Goal: Task Accomplishment & Management: Use online tool/utility

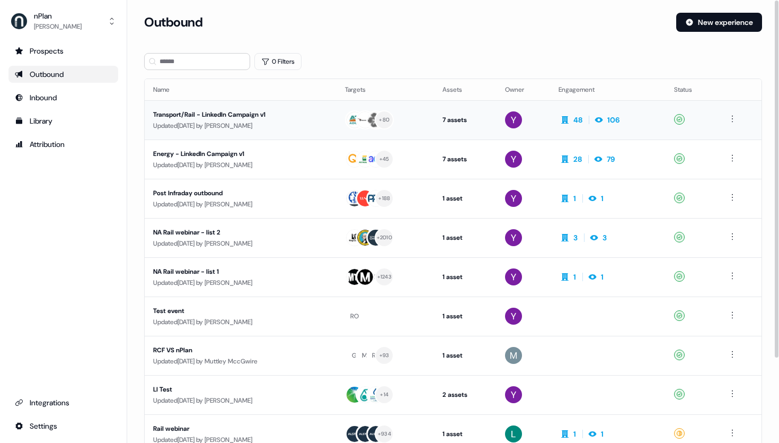
click at [261, 113] on div "Transport/Rail - LinkedIn Campaign v1" at bounding box center [240, 114] width 175 height 11
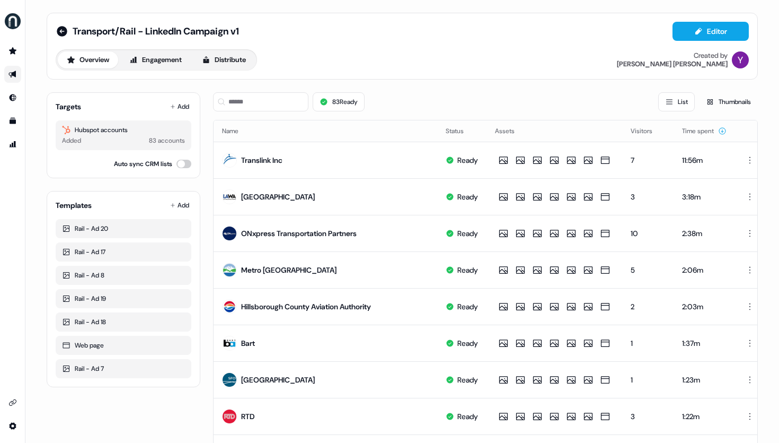
click at [289, 61] on div "Overview Engagement Distribute Created by [PERSON_NAME]" at bounding box center [402, 59] width 693 height 21
click at [720, 31] on button "Editor" at bounding box center [711, 31] width 76 height 19
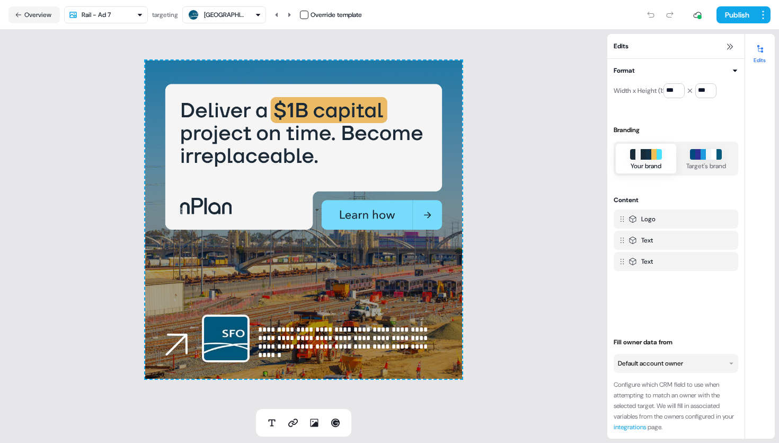
click at [244, 15] on div "[GEOGRAPHIC_DATA]" at bounding box center [225, 15] width 42 height 11
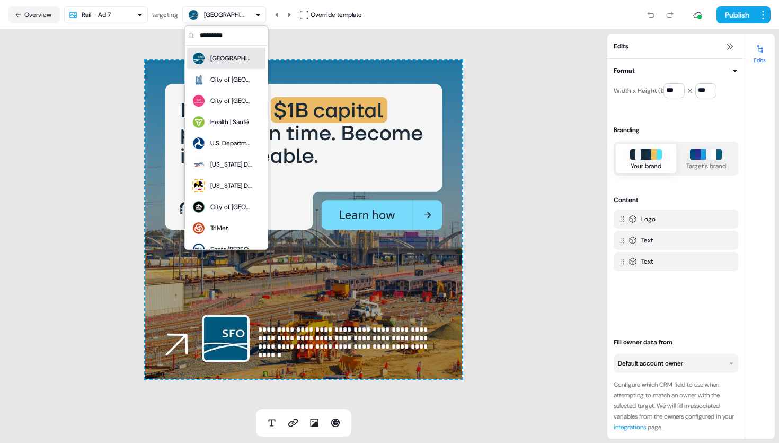
click at [236, 62] on div "[GEOGRAPHIC_DATA]" at bounding box center [231, 58] width 42 height 11
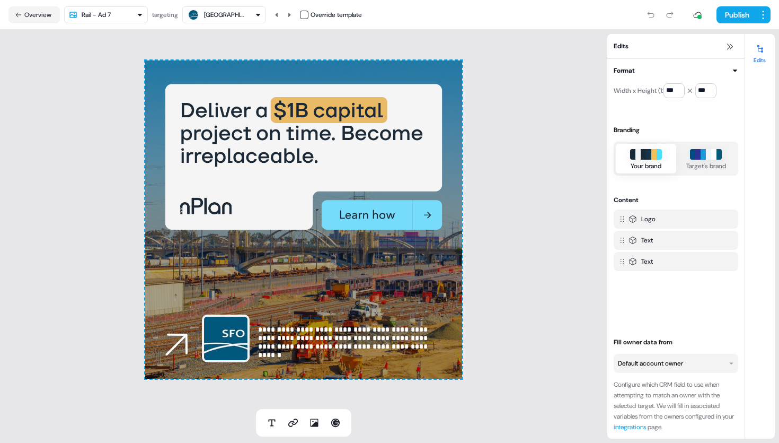
click at [246, 15] on div "[GEOGRAPHIC_DATA]" at bounding box center [225, 15] width 42 height 11
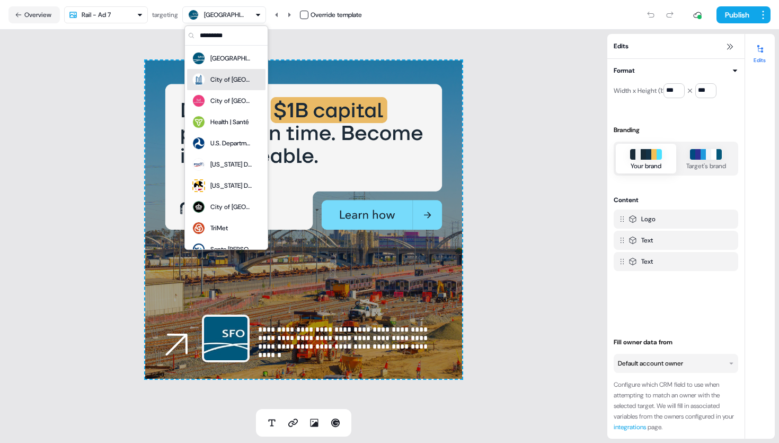
click at [223, 82] on div "City of [GEOGRAPHIC_DATA]" at bounding box center [231, 79] width 42 height 11
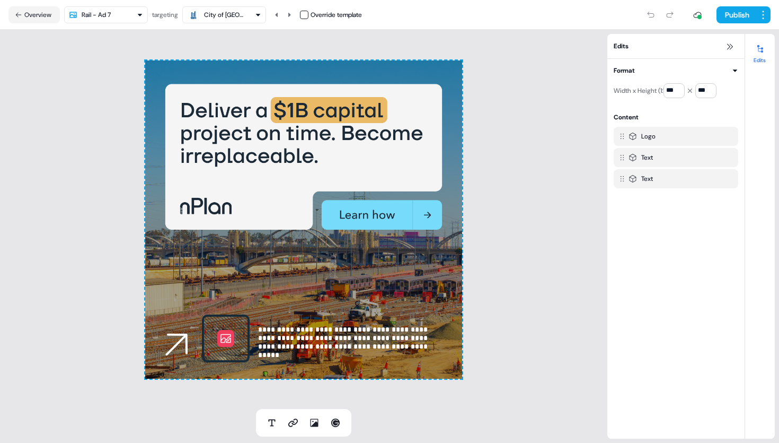
click at [252, 17] on div "City of [GEOGRAPHIC_DATA]" at bounding box center [224, 14] width 74 height 13
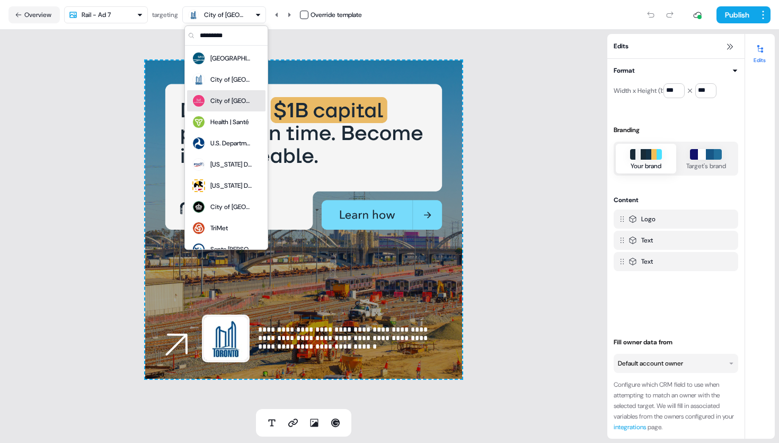
drag, startPoint x: 235, startPoint y: 105, endPoint x: 236, endPoint y: 98, distance: 7.6
click at [235, 105] on div "City of [GEOGRAPHIC_DATA]" at bounding box center [231, 100] width 42 height 11
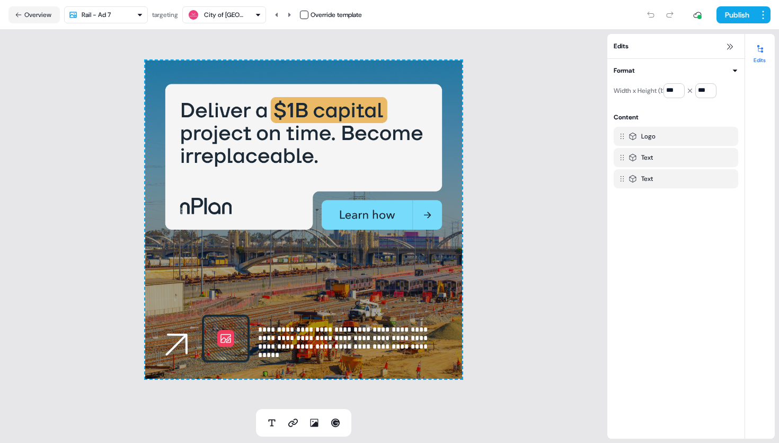
click at [252, 15] on div "City of [GEOGRAPHIC_DATA]" at bounding box center [224, 14] width 74 height 13
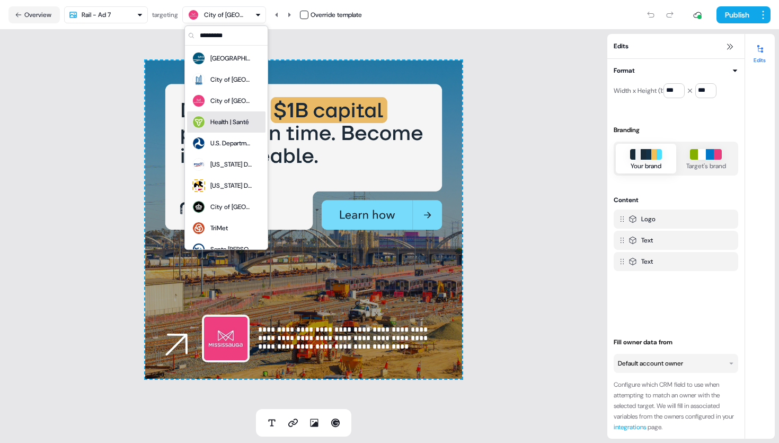
click at [227, 119] on div "Health | Santé" at bounding box center [229, 122] width 39 height 11
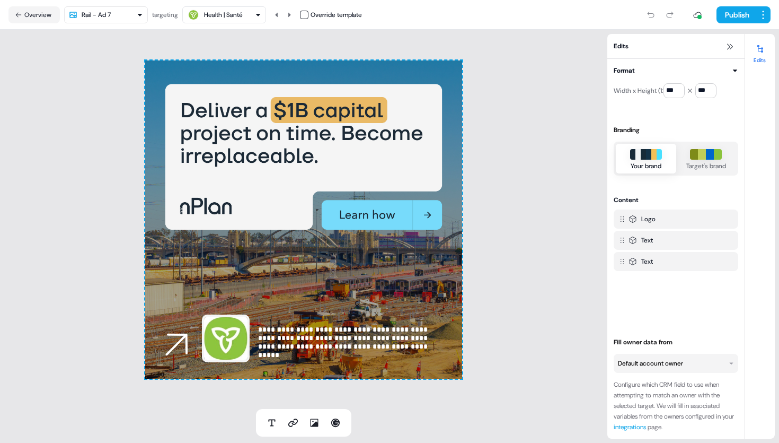
click at [251, 10] on div "Health | Santé" at bounding box center [224, 14] width 74 height 13
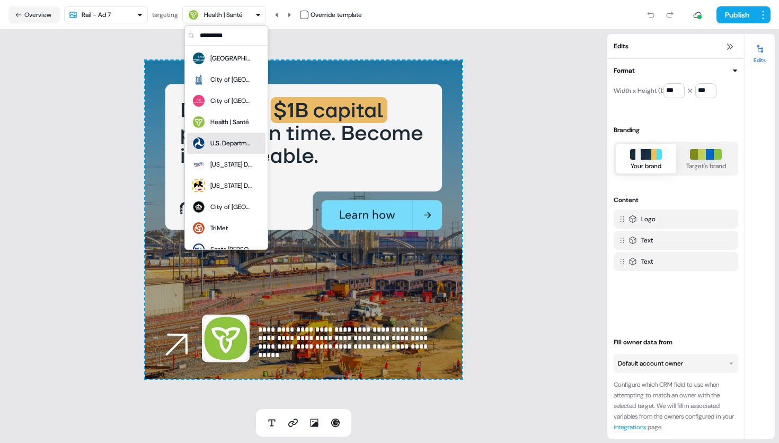
click at [238, 137] on div "U.S. Department of Transportation" at bounding box center [221, 143] width 61 height 15
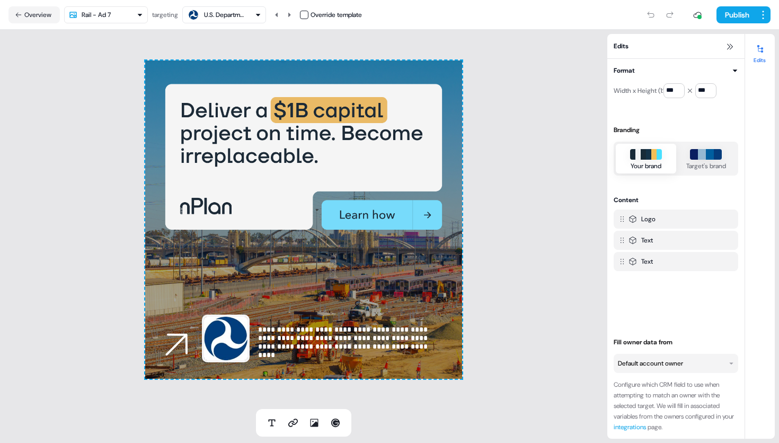
click at [230, 13] on div "U.S. Department of Transportation" at bounding box center [225, 15] width 42 height 11
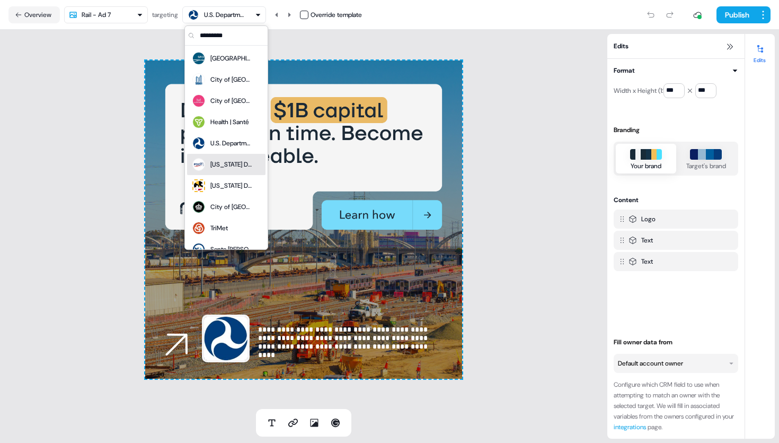
click at [235, 160] on div "[US_STATE] Department of Transportation" at bounding box center [231, 164] width 42 height 11
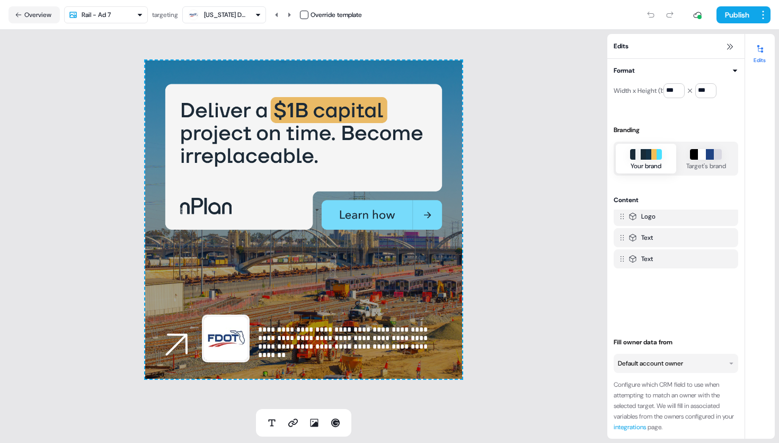
click at [228, 13] on div "[US_STATE] Department of Transportation" at bounding box center [225, 15] width 42 height 11
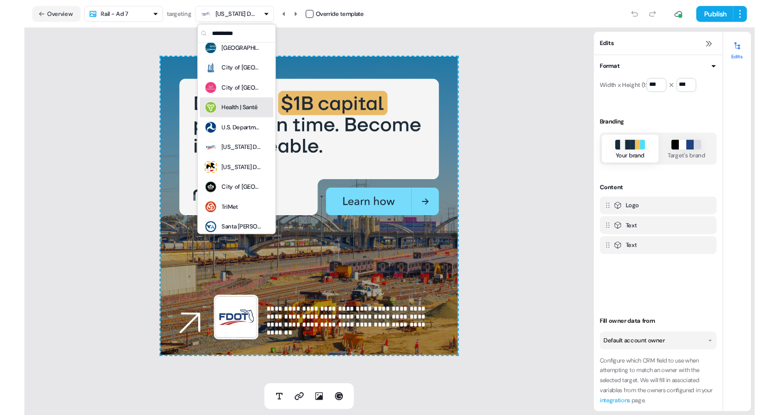
scroll to position [17, 0]
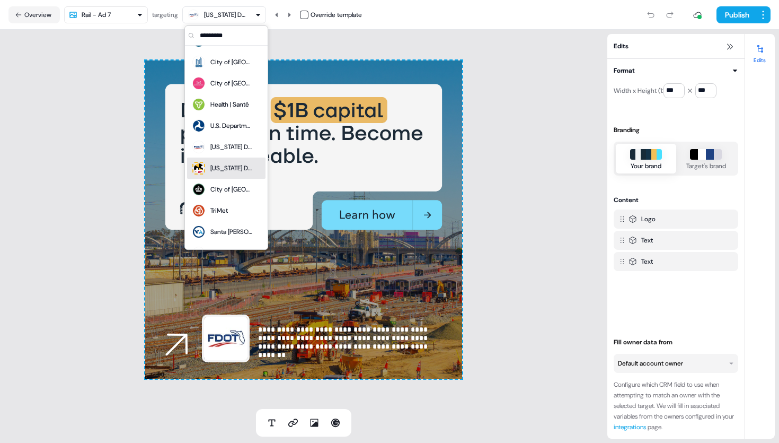
click at [232, 164] on div "[US_STATE] Department of Commerce" at bounding box center [231, 168] width 42 height 11
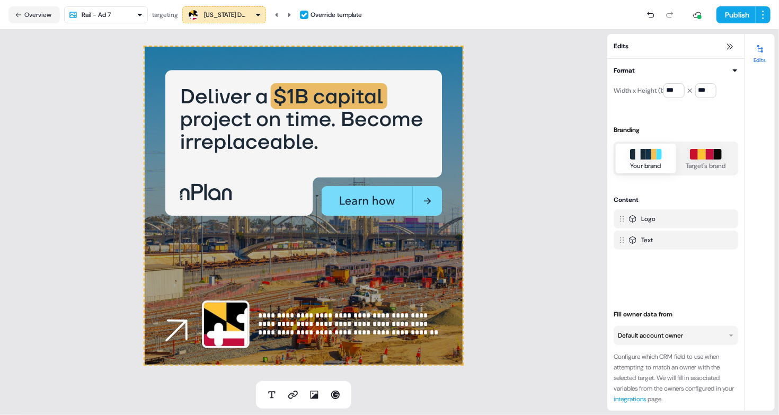
click at [246, 12] on div "[US_STATE] Department of Commerce" at bounding box center [225, 15] width 42 height 11
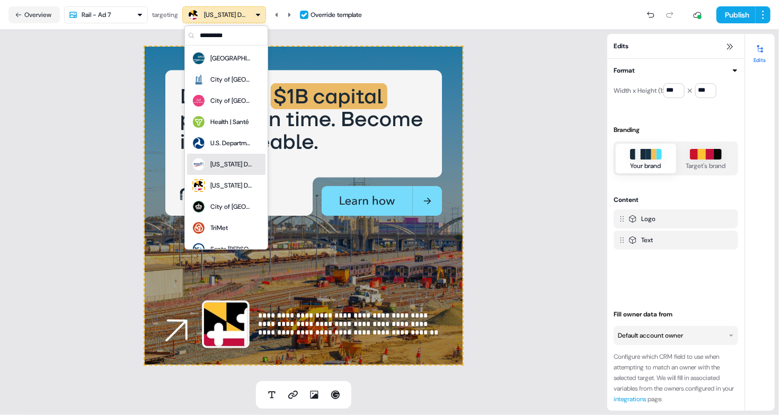
click at [232, 162] on div "[US_STATE] Department of Transportation" at bounding box center [231, 164] width 42 height 11
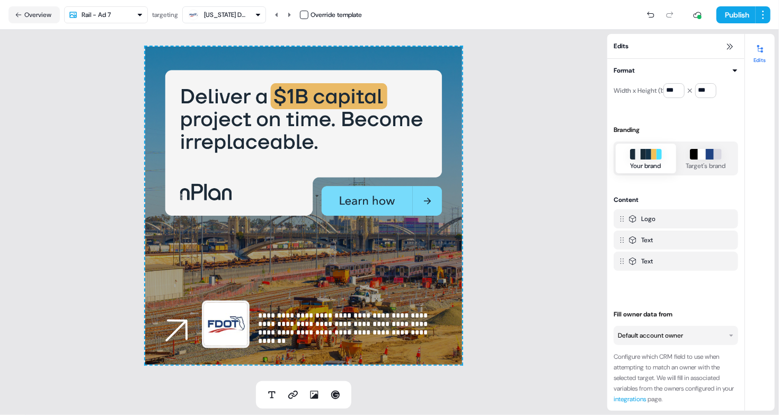
click at [232, 14] on div "[US_STATE] Department of Transportation" at bounding box center [225, 15] width 42 height 11
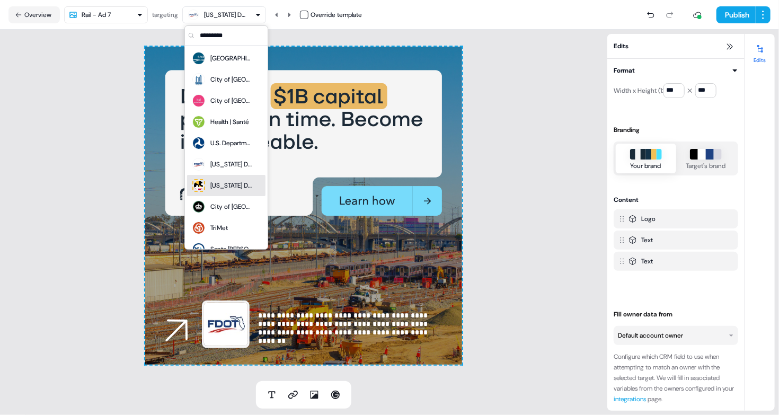
drag, startPoint x: 226, startPoint y: 186, endPoint x: 229, endPoint y: 178, distance: 8.1
click at [226, 186] on div "[US_STATE] Department of Commerce" at bounding box center [231, 185] width 42 height 11
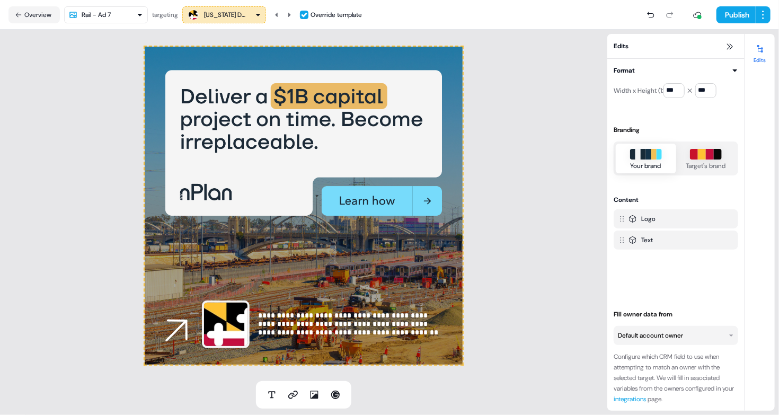
click at [230, 15] on div "[US_STATE] Department of Commerce" at bounding box center [225, 15] width 42 height 11
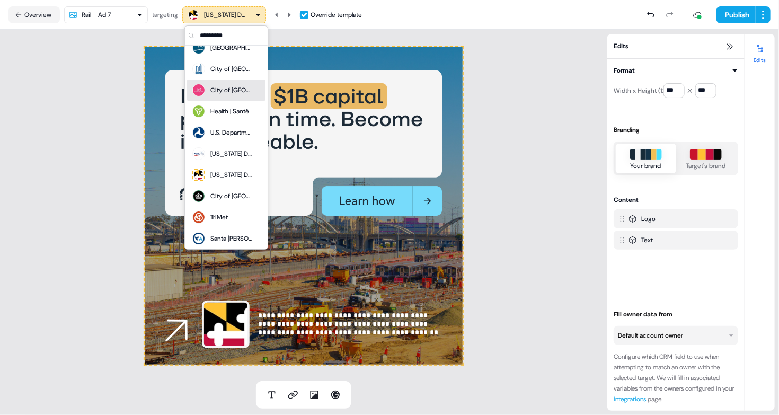
scroll to position [22, 0]
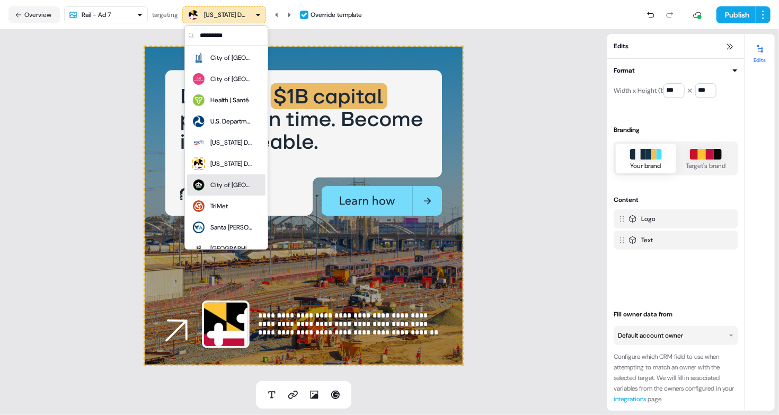
click at [224, 180] on div "City of [GEOGRAPHIC_DATA]" at bounding box center [231, 185] width 42 height 11
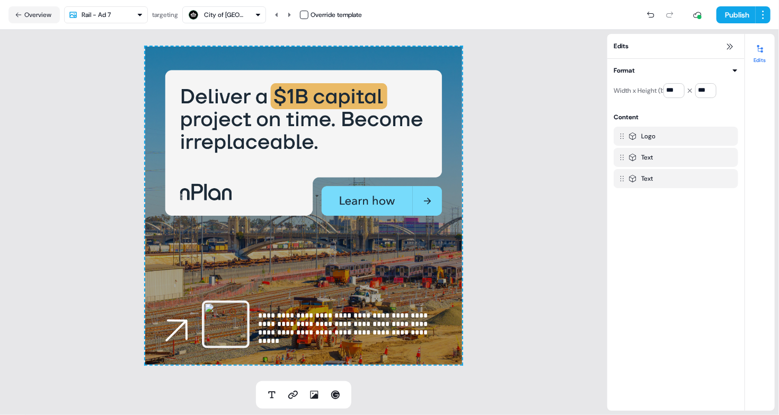
click at [245, 15] on div "City of [GEOGRAPHIC_DATA]" at bounding box center [225, 15] width 42 height 11
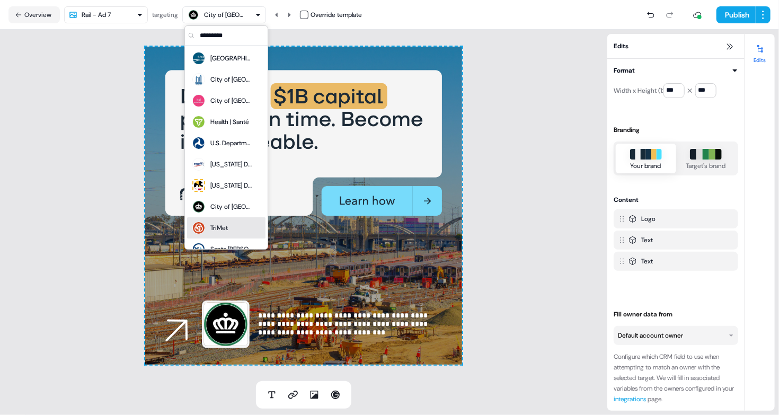
click at [226, 224] on div "TriMet" at bounding box center [218, 228] width 17 height 11
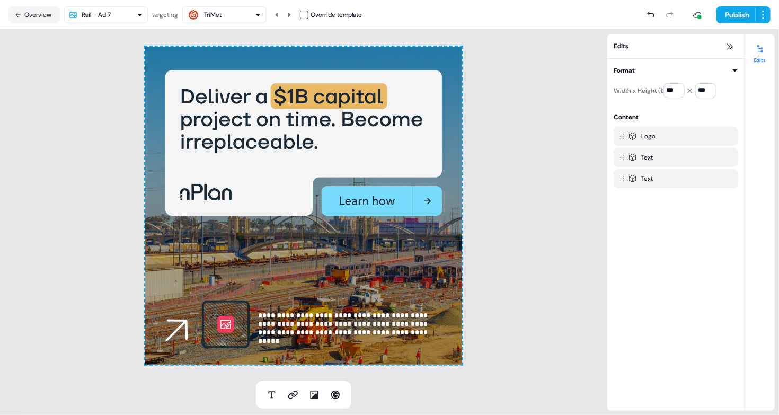
click at [237, 12] on div "TriMet" at bounding box center [224, 14] width 74 height 13
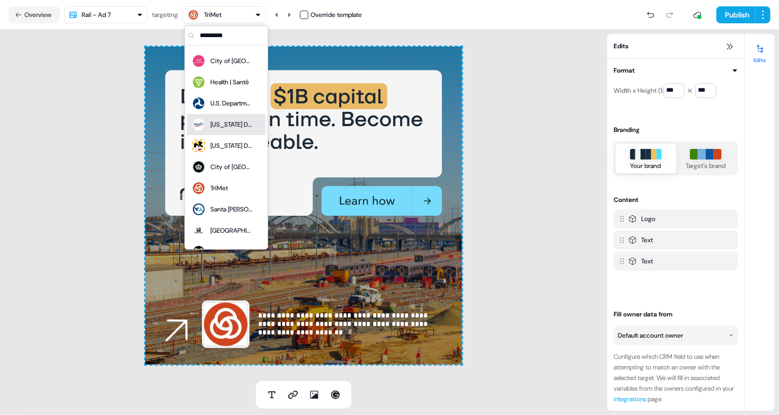
scroll to position [49, 0]
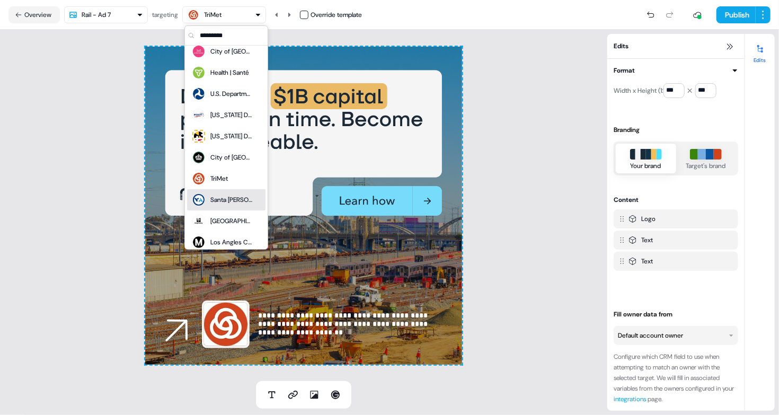
drag, startPoint x: 233, startPoint y: 196, endPoint x: 232, endPoint y: 177, distance: 18.6
click at [233, 195] on div "Santa [PERSON_NAME] Valley Transportation Authority" at bounding box center [231, 200] width 42 height 11
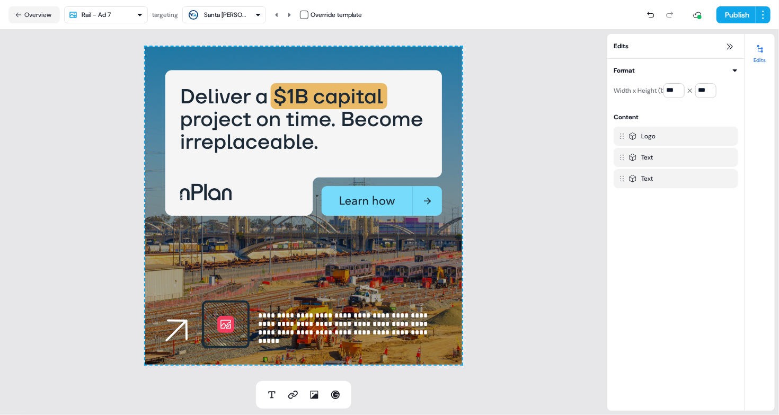
click at [241, 12] on div "Santa [PERSON_NAME] Valley Transportation Authority" at bounding box center [225, 15] width 42 height 11
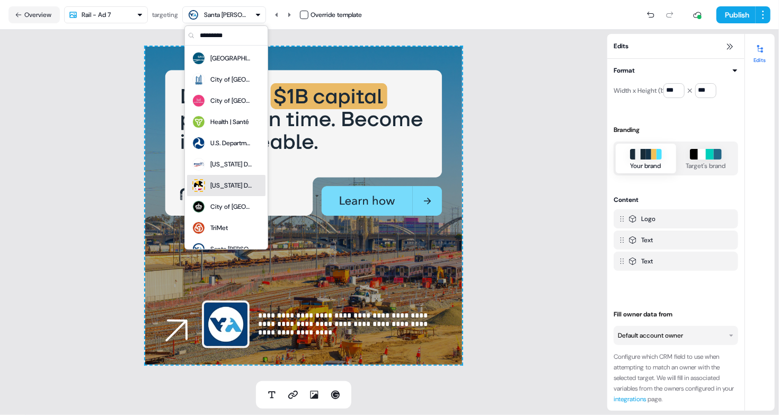
click at [228, 182] on div "[US_STATE] Department of Commerce" at bounding box center [231, 185] width 42 height 11
type input "***"
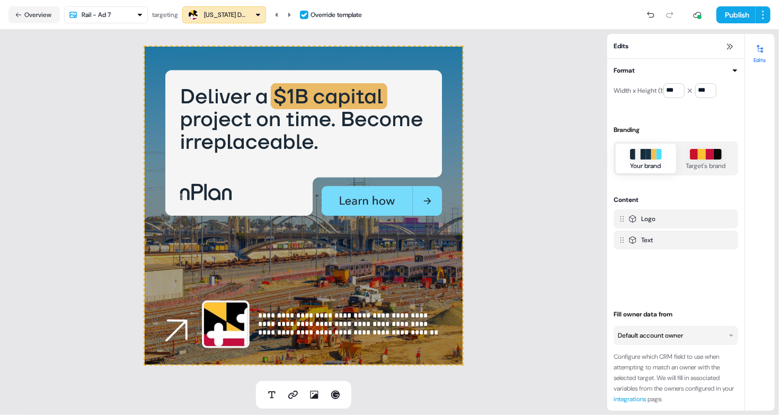
click at [241, 12] on div "[US_STATE] Department of Commerce" at bounding box center [225, 15] width 42 height 11
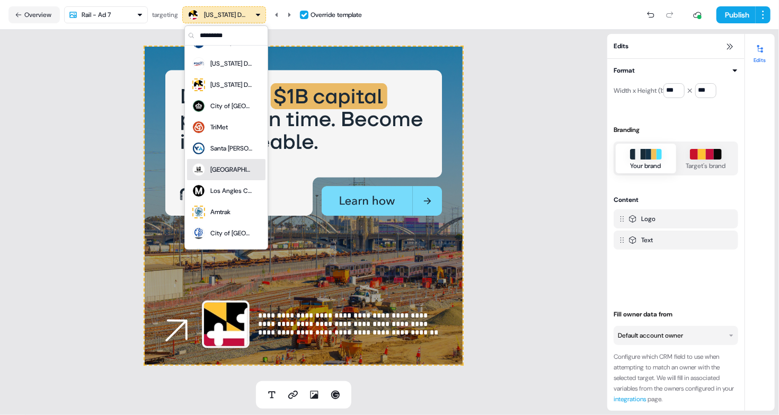
scroll to position [102, 0]
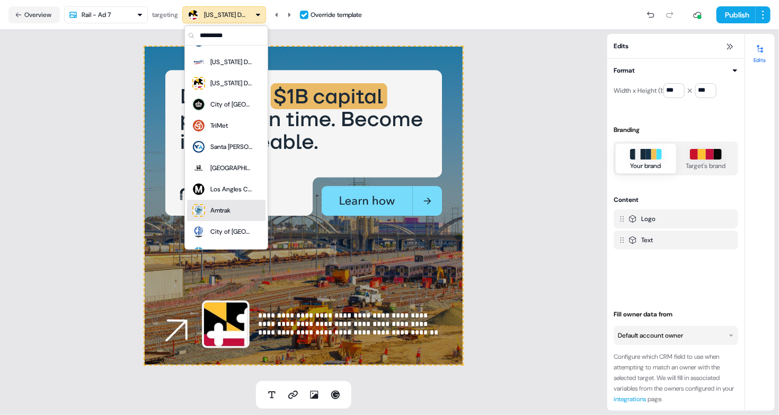
click at [236, 207] on div "Amtrak" at bounding box center [226, 210] width 70 height 15
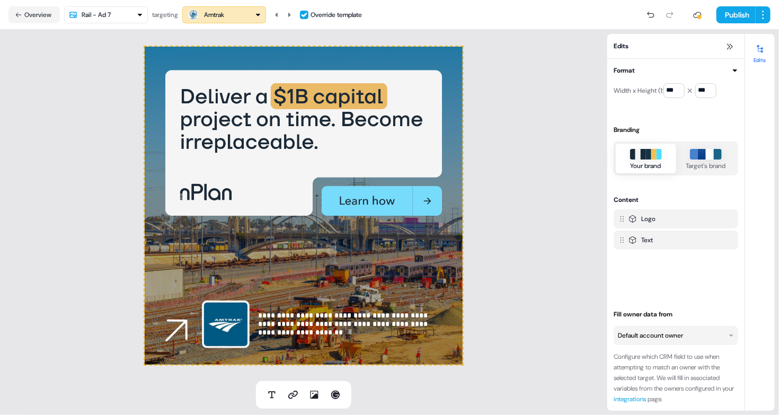
click at [246, 12] on div "Amtrak" at bounding box center [224, 14] width 74 height 13
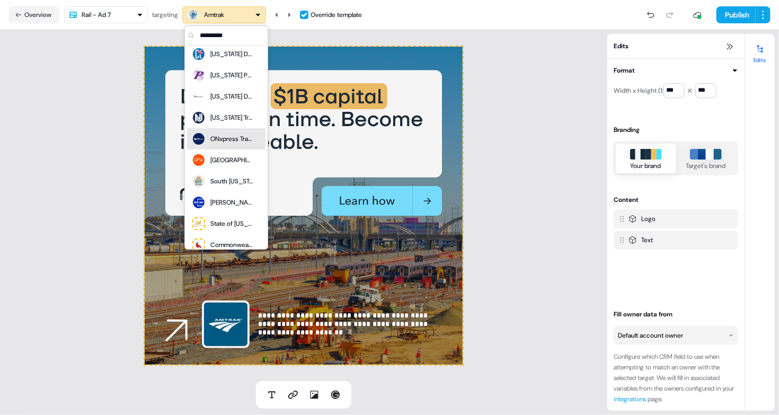
scroll to position [960, 0]
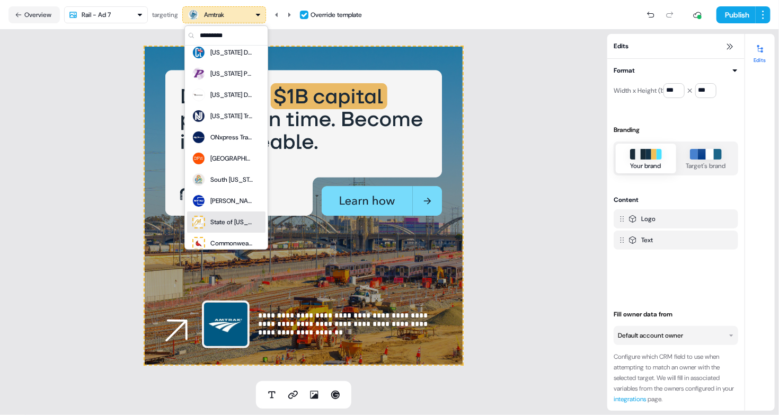
click at [231, 219] on div "State of [US_STATE]" at bounding box center [231, 222] width 42 height 11
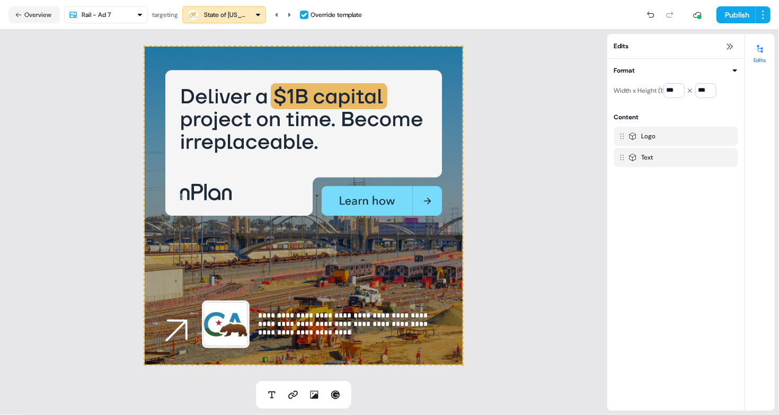
click at [240, 14] on div "State of [US_STATE]" at bounding box center [225, 15] width 42 height 11
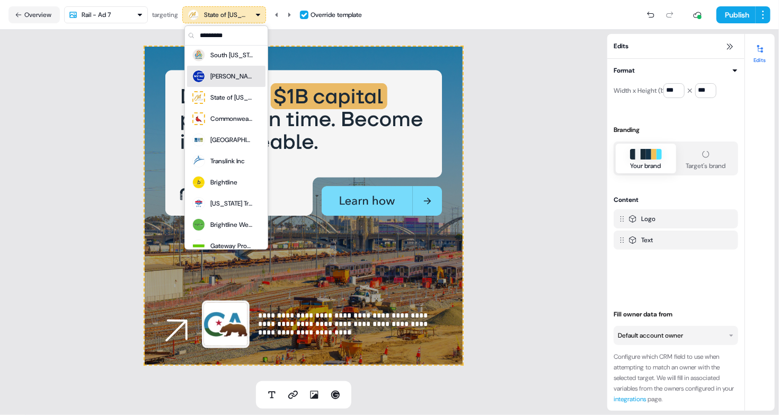
scroll to position [1086, 0]
click at [228, 116] on div "Commonwealth of [US_STATE]" at bounding box center [231, 117] width 42 height 11
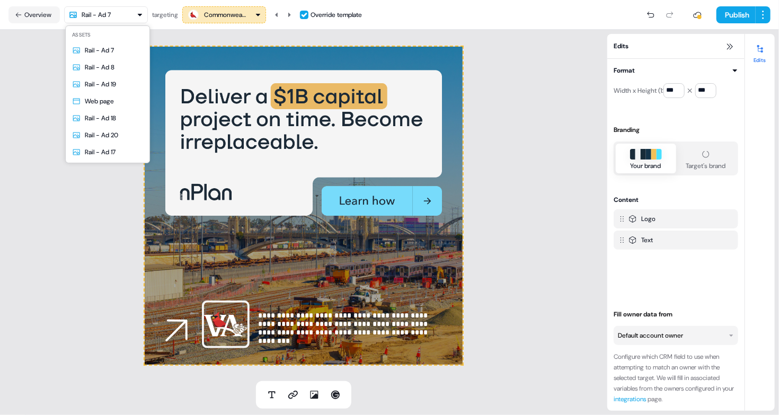
click at [133, 11] on html "**********" at bounding box center [389, 207] width 779 height 415
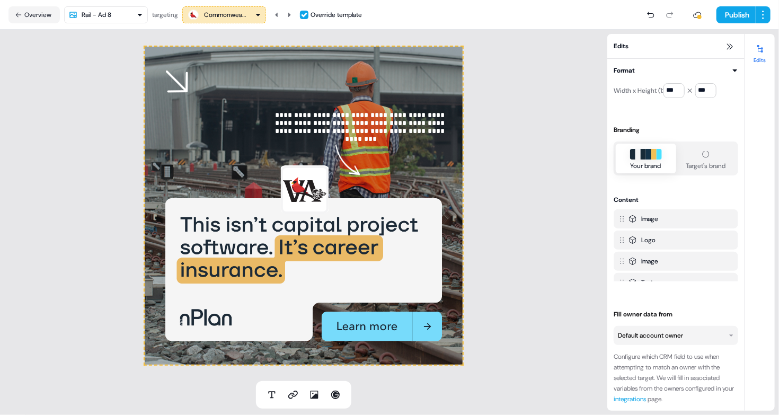
click at [116, 18] on html "**********" at bounding box center [389, 207] width 779 height 415
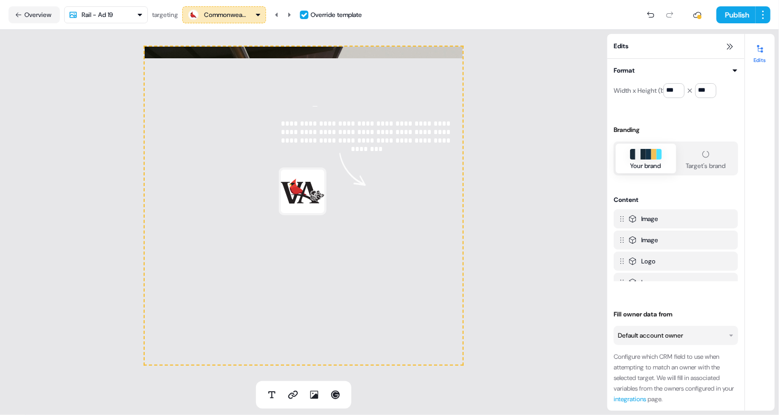
click at [119, 16] on html "**********" at bounding box center [389, 207] width 779 height 415
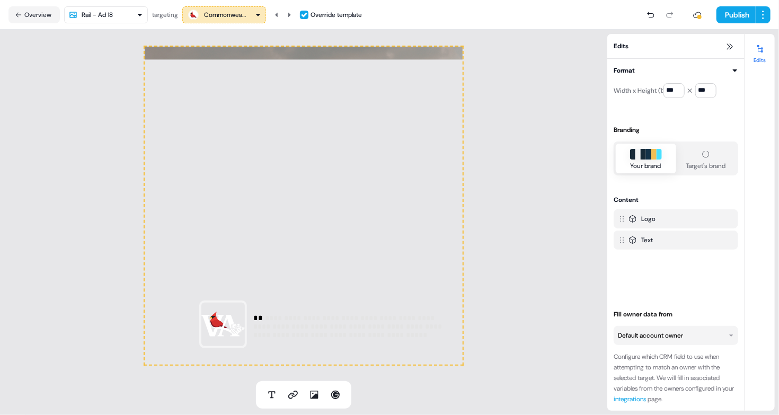
click at [119, 13] on html "**********" at bounding box center [389, 207] width 779 height 415
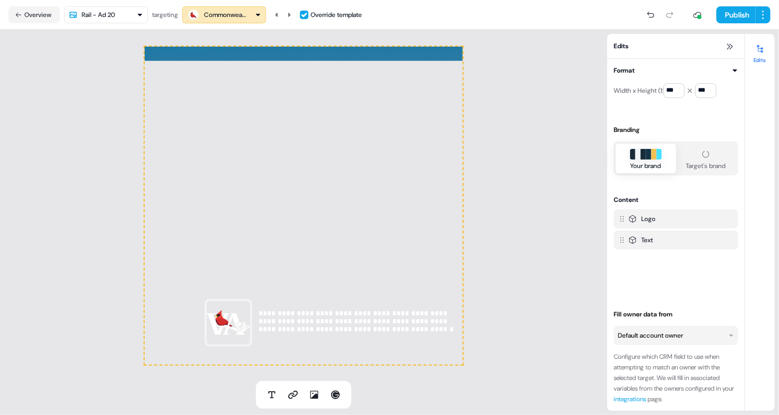
click at [112, 16] on html "**********" at bounding box center [389, 207] width 779 height 415
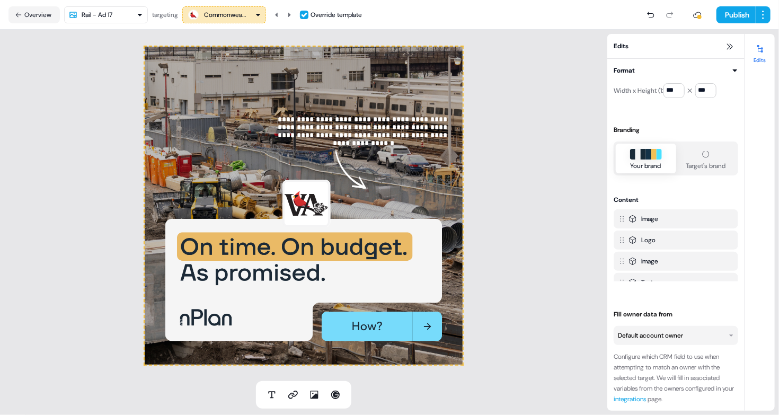
click at [229, 11] on div "Commonwealth of [US_STATE]" at bounding box center [225, 15] width 42 height 11
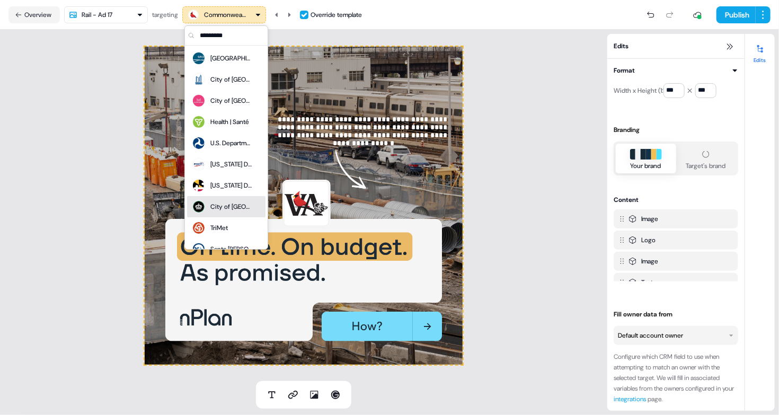
click at [224, 205] on div "City of [GEOGRAPHIC_DATA]" at bounding box center [231, 206] width 42 height 11
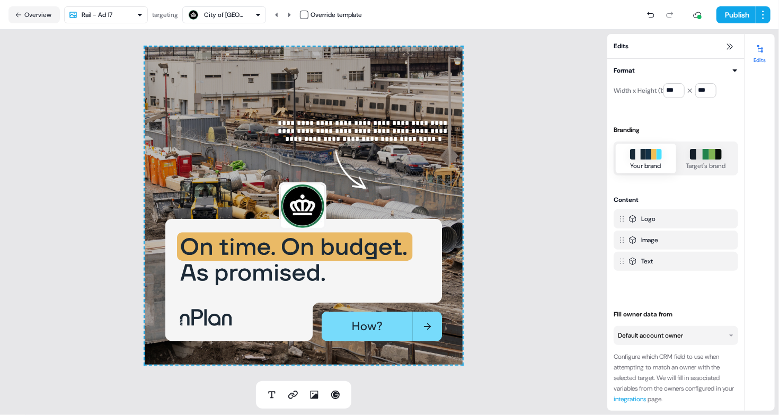
click at [227, 15] on div "City of [GEOGRAPHIC_DATA]" at bounding box center [225, 15] width 42 height 11
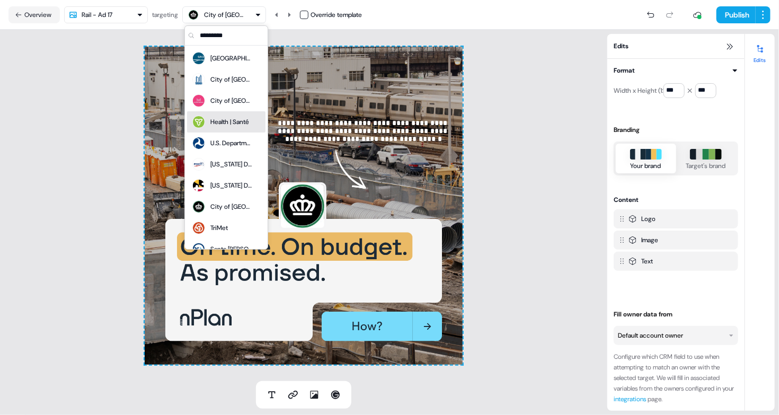
click at [107, 83] on div "**********" at bounding box center [303, 205] width 607 height 351
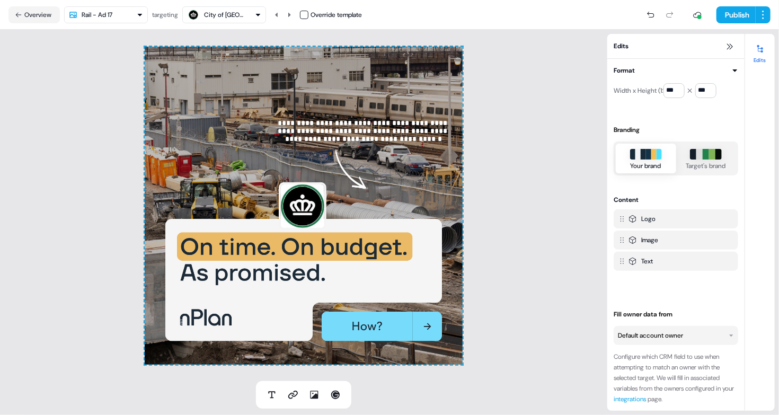
click at [221, 11] on div "City of [GEOGRAPHIC_DATA]" at bounding box center [225, 15] width 42 height 11
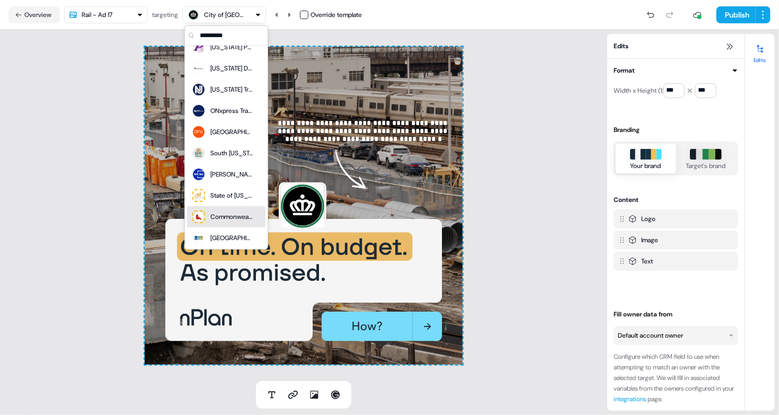
scroll to position [986, 0]
click at [222, 191] on div "State of [US_STATE]" at bounding box center [231, 196] width 42 height 11
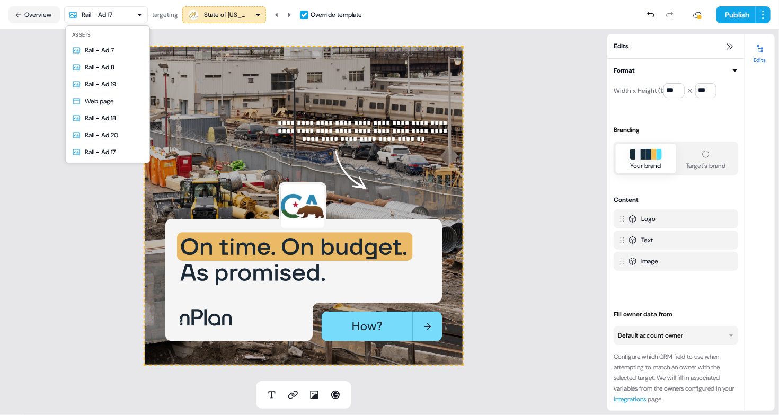
click at [123, 21] on html "**********" at bounding box center [389, 207] width 779 height 415
drag, startPoint x: 111, startPoint y: 47, endPoint x: 110, endPoint y: 24, distance: 22.3
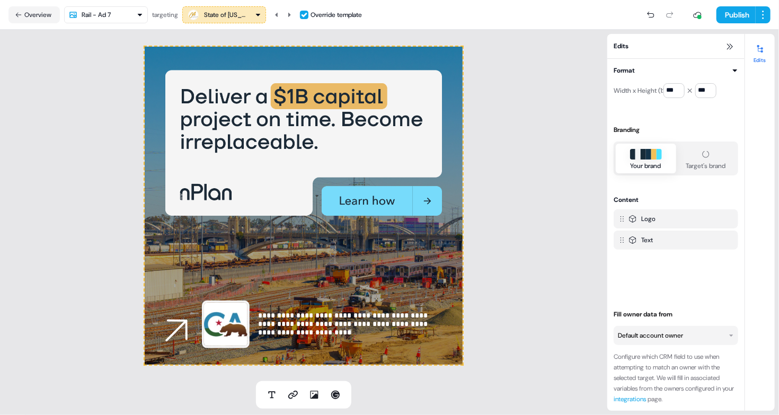
click at [113, 14] on html "**********" at bounding box center [389, 207] width 779 height 415
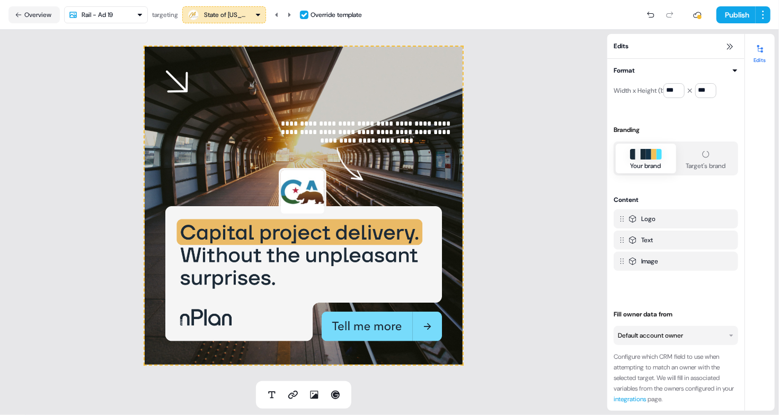
click at [117, 18] on html "**********" at bounding box center [389, 207] width 779 height 415
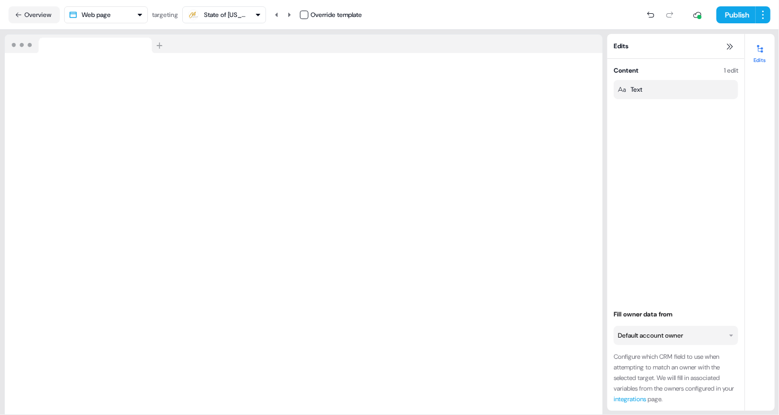
click at [110, 15] on html "For the best experience switch devices to a bigger screen. Go to [DOMAIN_NAME] …" at bounding box center [389, 207] width 779 height 415
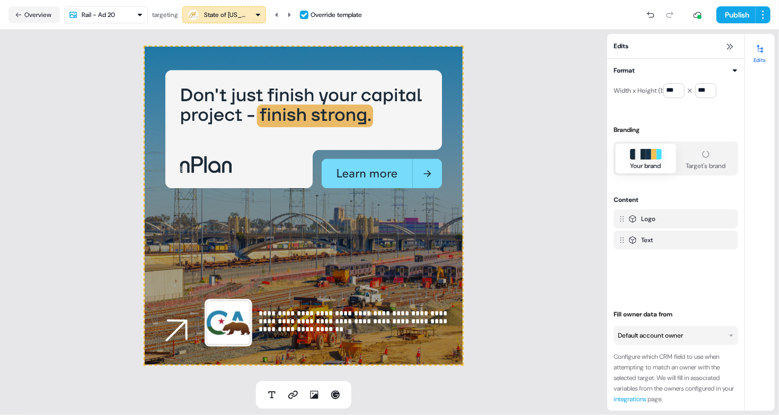
click at [81, 111] on div "**********" at bounding box center [303, 205] width 607 height 351
click at [21, 15] on icon at bounding box center [18, 14] width 7 height 7
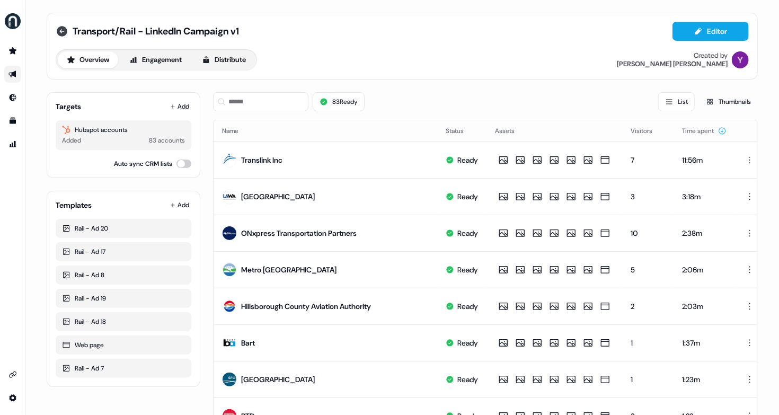
click at [59, 32] on icon at bounding box center [62, 31] width 13 height 13
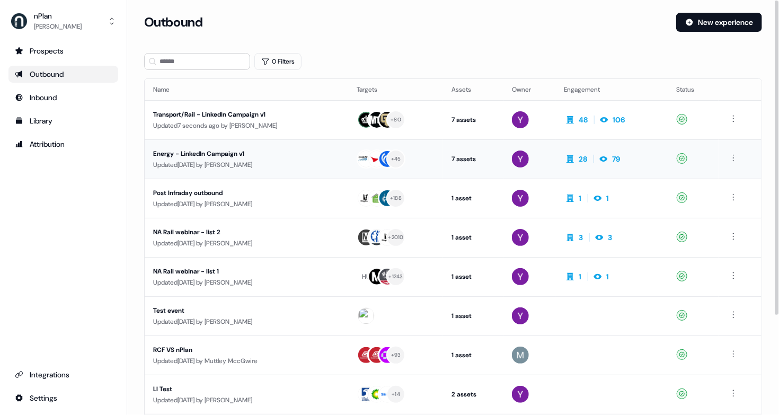
click at [214, 155] on div "Energy - LinkedIn Campaign v1" at bounding box center [246, 153] width 187 height 11
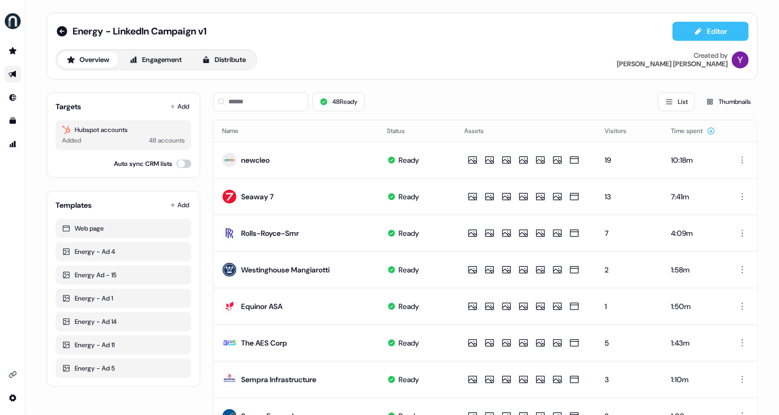
click at [702, 22] on button "Editor" at bounding box center [711, 31] width 76 height 19
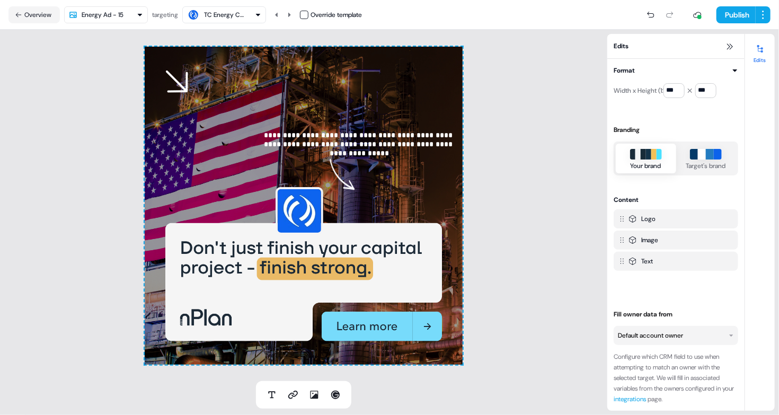
click at [231, 16] on div "TC Energy Corporation" at bounding box center [225, 15] width 42 height 11
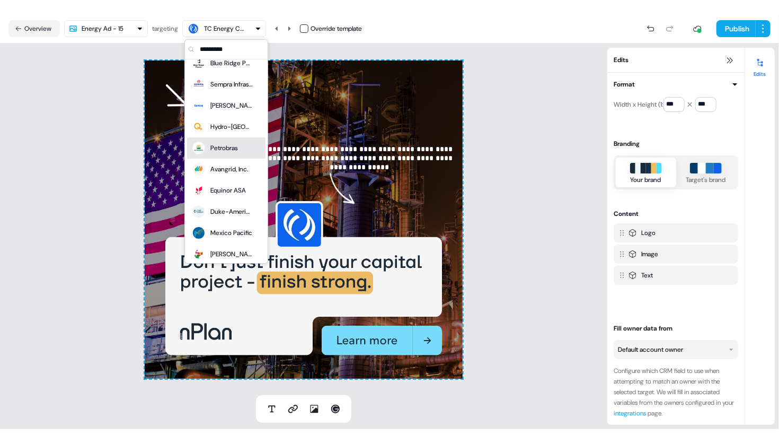
scroll to position [478, 0]
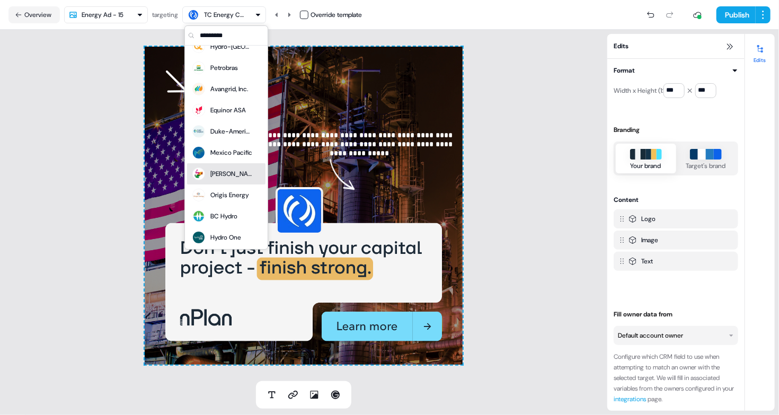
click at [233, 171] on div "[PERSON_NAME]" at bounding box center [226, 173] width 70 height 15
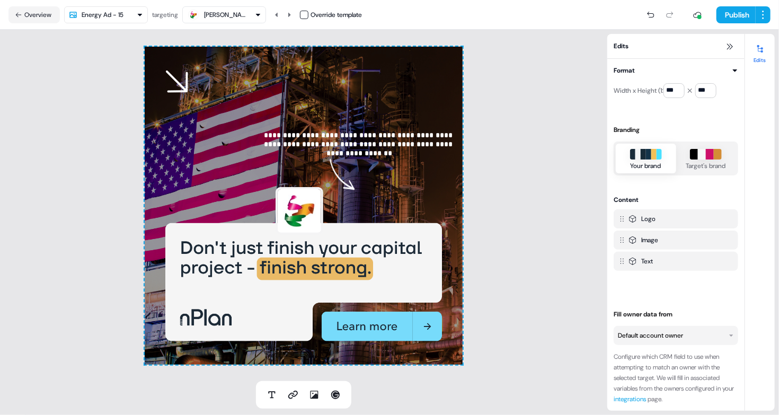
click at [87, 118] on div "**********" at bounding box center [303, 205] width 607 height 351
click at [40, 15] on button "Overview" at bounding box center [33, 14] width 51 height 17
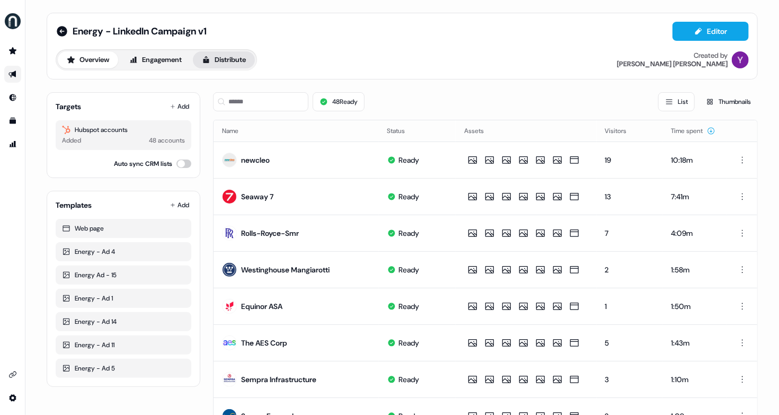
click at [234, 54] on button "Distribute" at bounding box center [224, 59] width 62 height 17
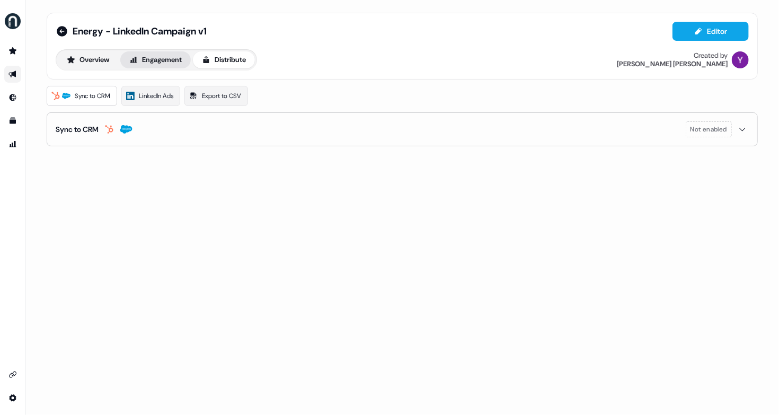
click at [152, 53] on button "Engagement" at bounding box center [155, 59] width 70 height 17
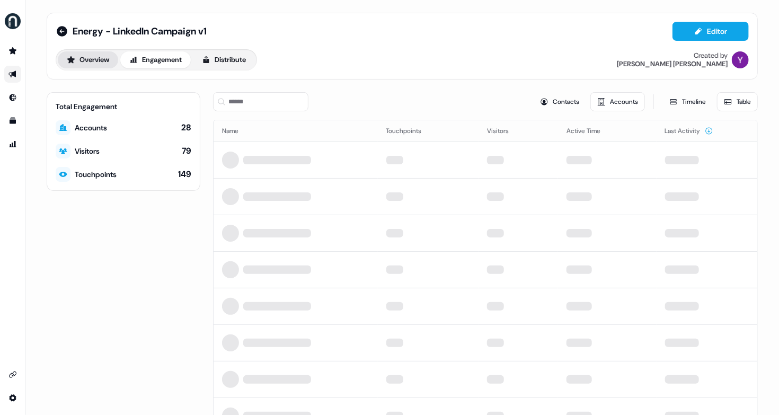
click at [109, 66] on button "Overview" at bounding box center [88, 59] width 60 height 17
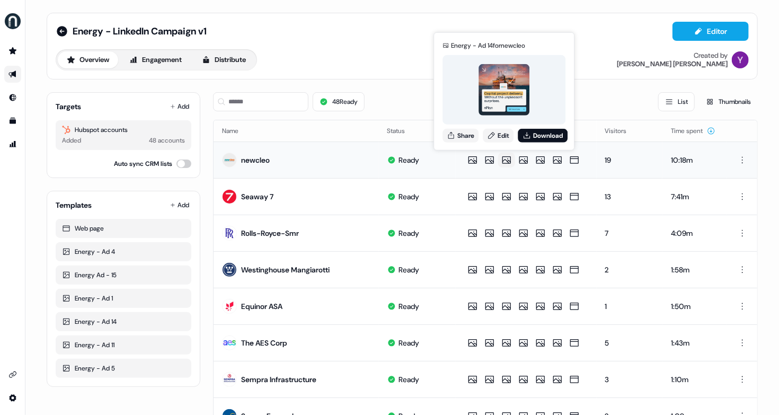
click at [493, 98] on img at bounding box center [504, 89] width 51 height 51
click at [454, 135] on icon at bounding box center [451, 135] width 8 height 8
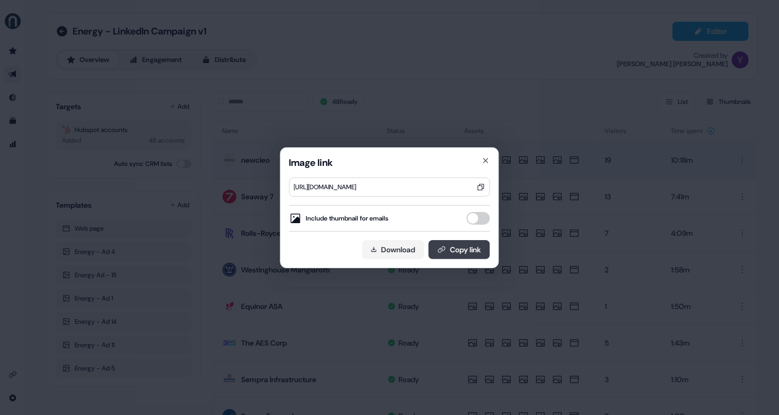
drag, startPoint x: 454, startPoint y: 248, endPoint x: 448, endPoint y: 242, distance: 8.6
click at [454, 249] on button "Copy link" at bounding box center [459, 249] width 61 height 19
